Goal: Transaction & Acquisition: Purchase product/service

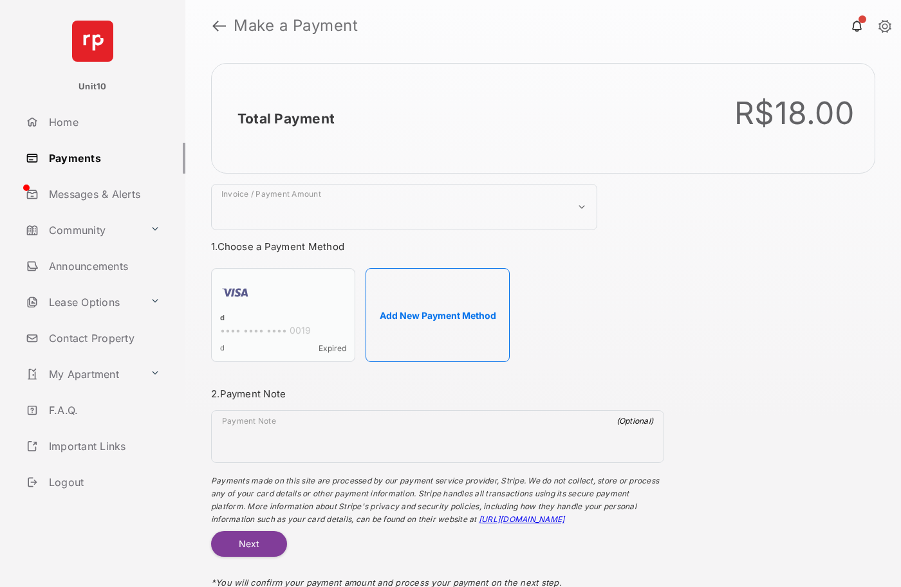
select select "***"
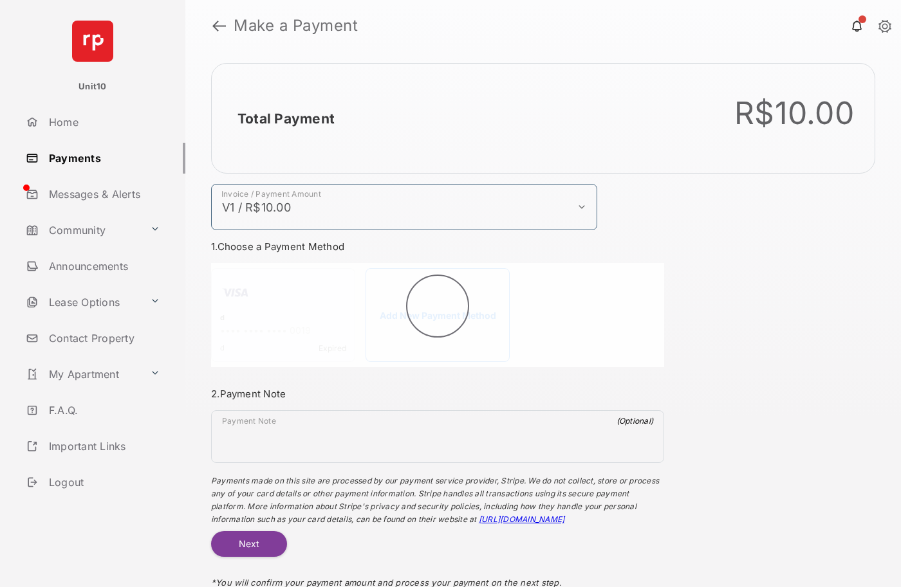
click at [285, 118] on h2 "Total Payment" at bounding box center [285, 119] width 97 height 16
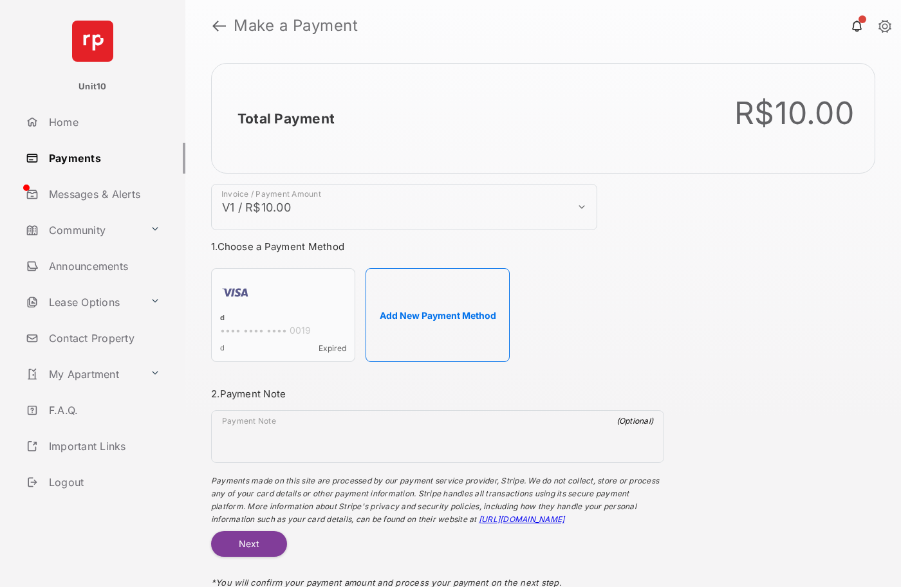
click at [285, 118] on h2 "Total Payment" at bounding box center [285, 119] width 97 height 16
click at [437, 315] on button "Add New Payment Method" at bounding box center [437, 315] width 144 height 94
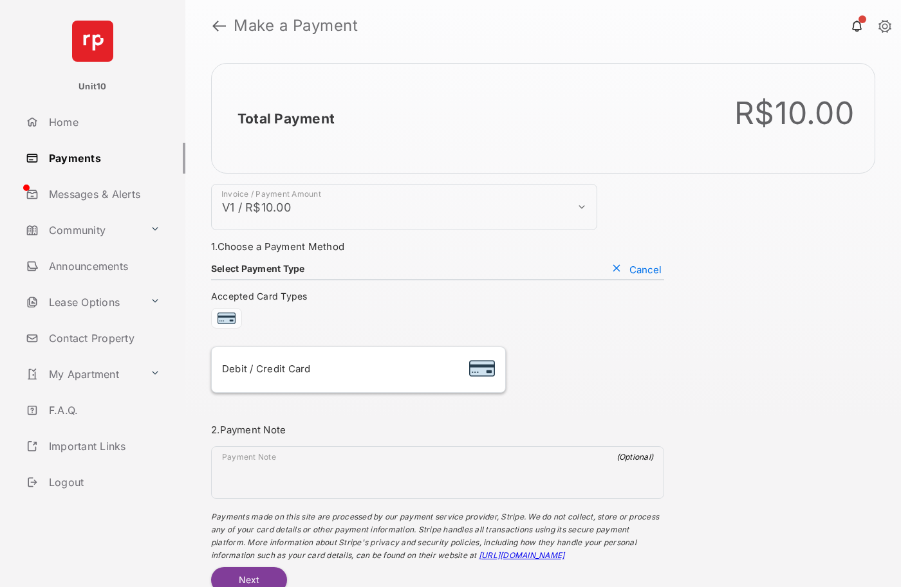
click at [358, 370] on div "Debit / Credit Card" at bounding box center [358, 370] width 273 height 24
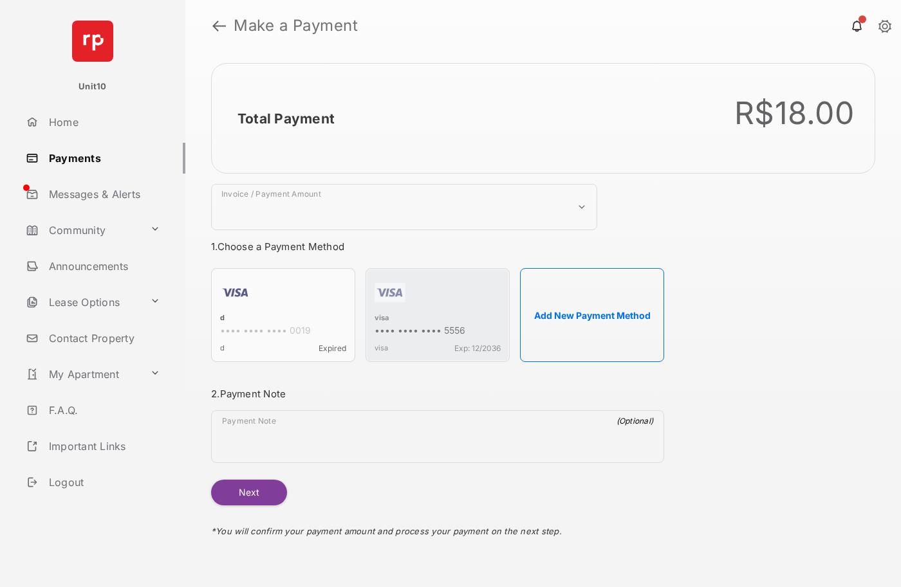
click at [296, 26] on strong "Make a Payment" at bounding box center [296, 25] width 124 height 15
click at [285, 118] on h2 "Total Payment" at bounding box center [285, 119] width 97 height 16
click at [381, 319] on div "visa" at bounding box center [437, 319] width 126 height 12
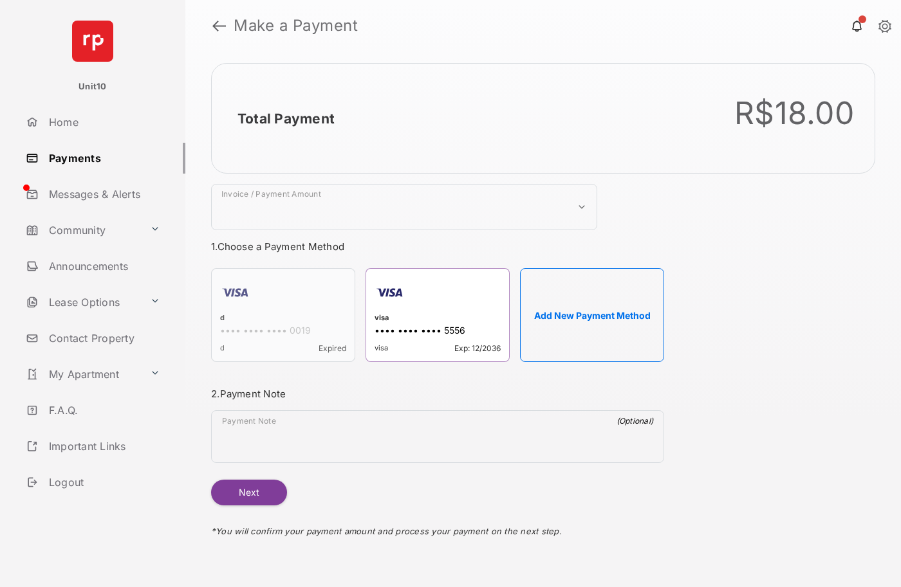
select select "***"
click at [285, 118] on h2 "Total Payment" at bounding box center [285, 119] width 97 height 16
click at [248, 493] on button "Next" at bounding box center [249, 493] width 76 height 26
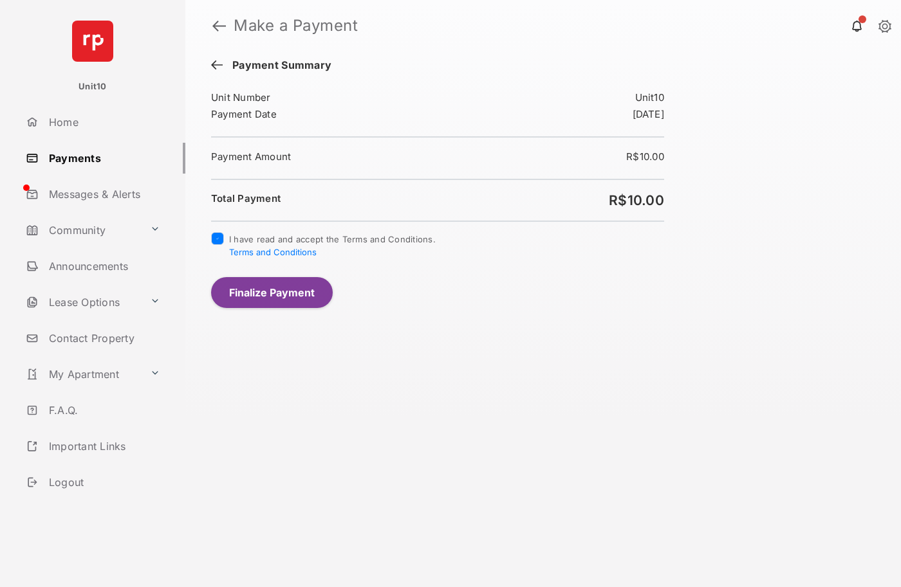
click at [271, 292] on button "Finalize Payment" at bounding box center [272, 292] width 122 height 31
